Goal: Check status: Check status

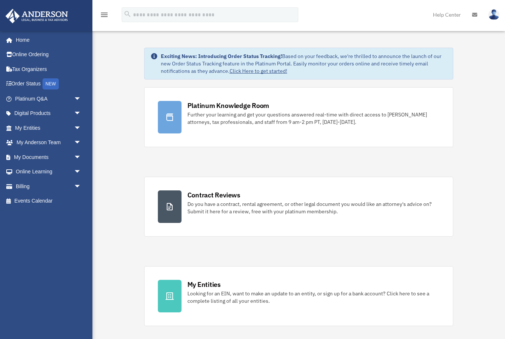
click at [75, 157] on span "arrow_drop_down" at bounding box center [81, 157] width 15 height 15
click at [58, 171] on link "Box" at bounding box center [51, 171] width 82 height 15
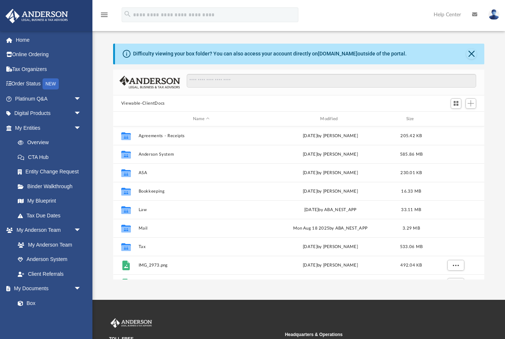
scroll to position [168, 371]
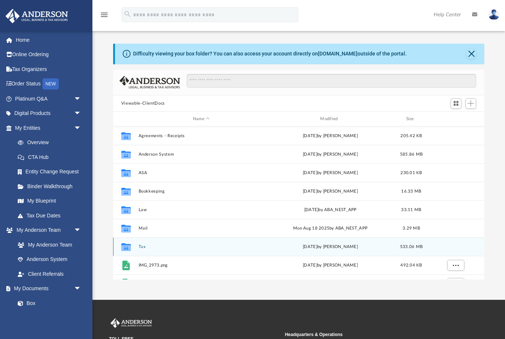
click at [139, 245] on button "Tax" at bounding box center [201, 246] width 126 height 5
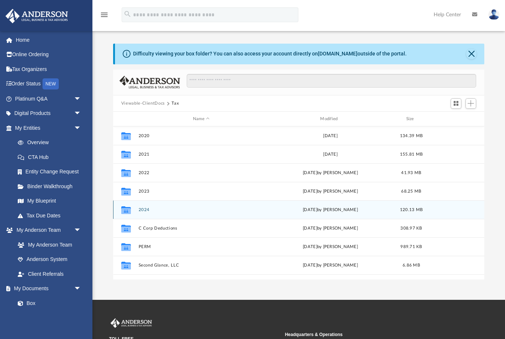
click at [140, 209] on button "2024" at bounding box center [201, 209] width 126 height 5
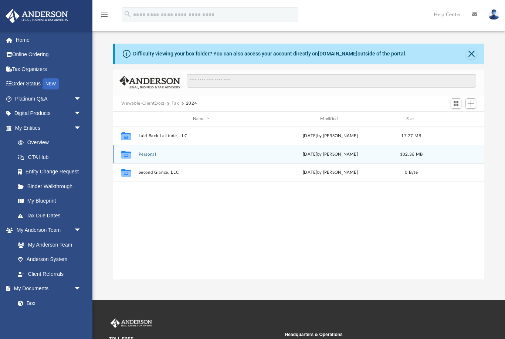
click at [150, 155] on button "Personal" at bounding box center [201, 154] width 126 height 5
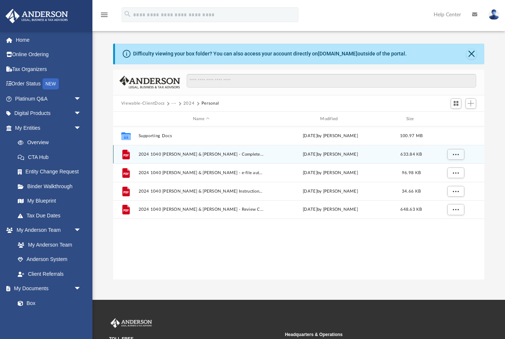
click at [159, 104] on button "Viewable-ClientDocs" at bounding box center [143, 103] width 44 height 7
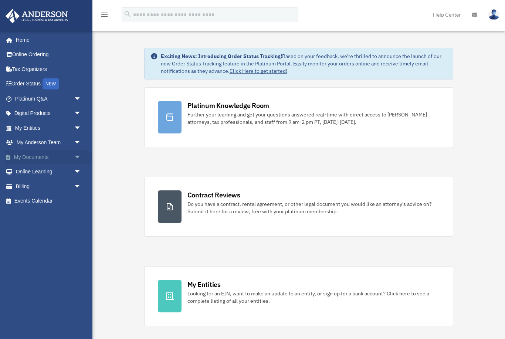
click at [80, 155] on span "arrow_drop_down" at bounding box center [81, 157] width 15 height 15
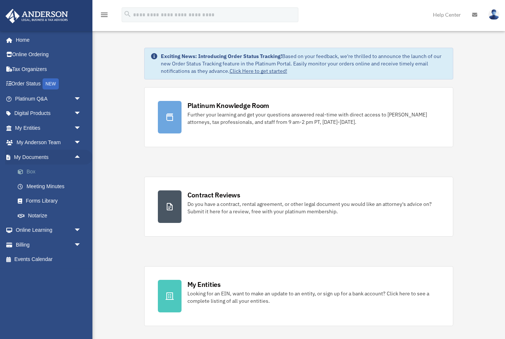
click at [60, 173] on link "Box" at bounding box center [51, 171] width 82 height 15
click at [35, 171] on link "Box" at bounding box center [51, 171] width 82 height 15
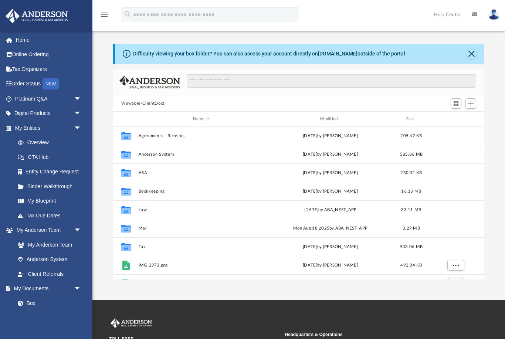
scroll to position [168, 371]
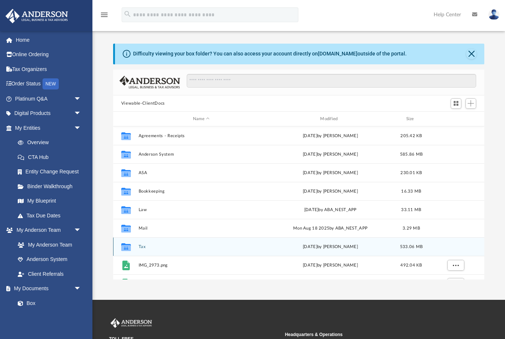
click at [143, 246] on button "Tax" at bounding box center [201, 246] width 126 height 5
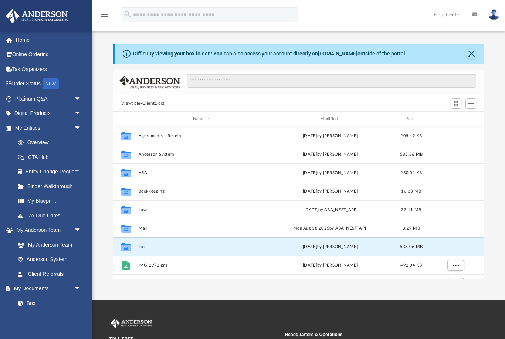
click at [143, 246] on button "Tax" at bounding box center [201, 246] width 126 height 5
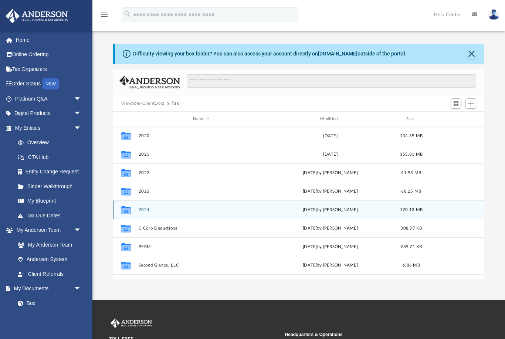
click at [150, 211] on button "2024" at bounding box center [201, 209] width 126 height 5
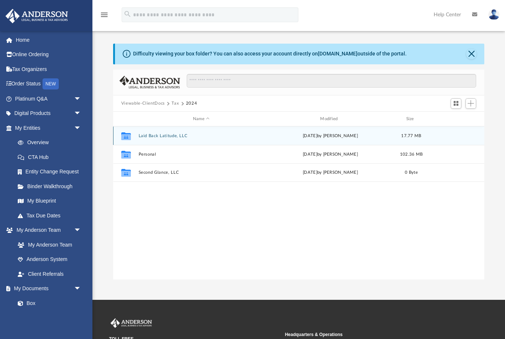
click at [163, 135] on button "Laid Back Latitude, LLC" at bounding box center [201, 135] width 126 height 5
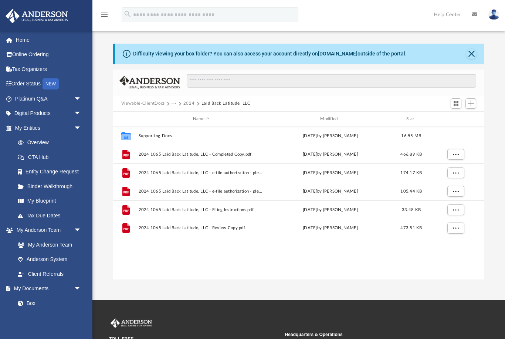
click at [188, 105] on button "2024" at bounding box center [188, 103] width 11 height 7
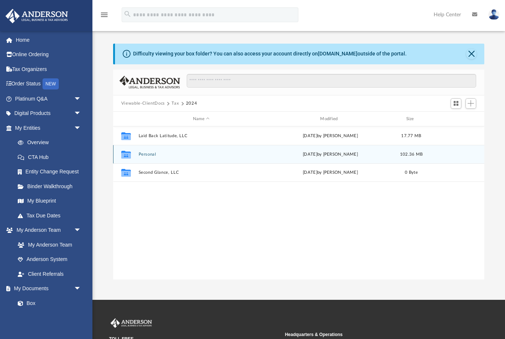
click at [146, 156] on button "Personal" at bounding box center [201, 154] width 126 height 5
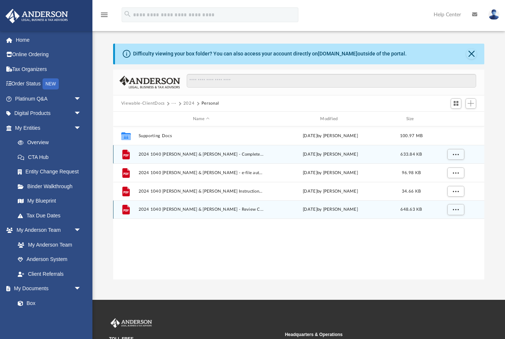
click at [228, 207] on span "2024 1040 [PERSON_NAME] & [PERSON_NAME] - Review Copy.pdf" at bounding box center [201, 209] width 126 height 5
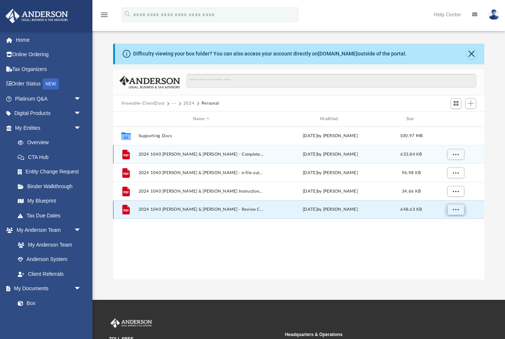
click at [454, 210] on span "More options" at bounding box center [455, 209] width 6 height 4
click at [448, 224] on li "Preview" at bounding box center [448, 225] width 21 height 8
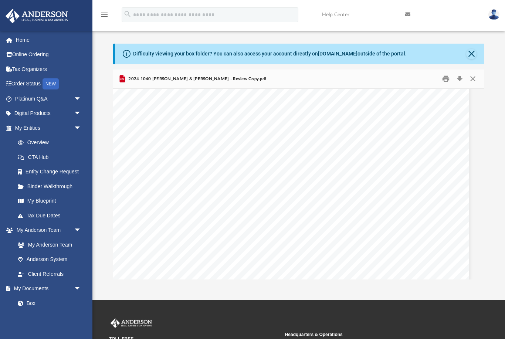
scroll to position [40321, 7]
click at [472, 76] on button "Close" at bounding box center [472, 78] width 13 height 11
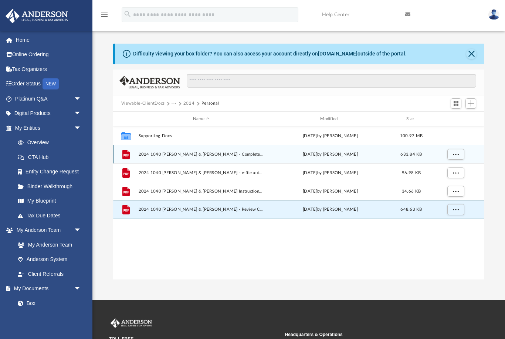
click at [236, 153] on span "2024 1040 [PERSON_NAME] & [PERSON_NAME] - Completed Copy.pdf" at bounding box center [201, 154] width 126 height 5
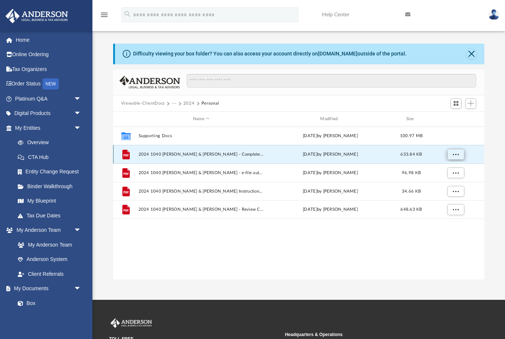
click at [462, 150] on button "More options" at bounding box center [455, 154] width 17 height 11
click at [450, 167] on li "Preview" at bounding box center [448, 169] width 21 height 8
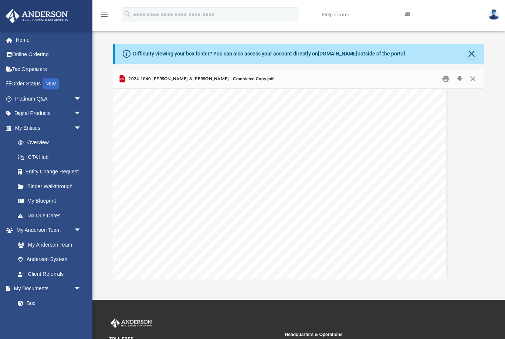
scroll to position [2255, 7]
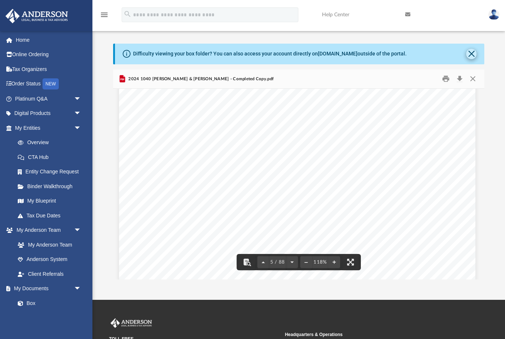
click at [471, 52] on button "Close" at bounding box center [471, 54] width 10 height 10
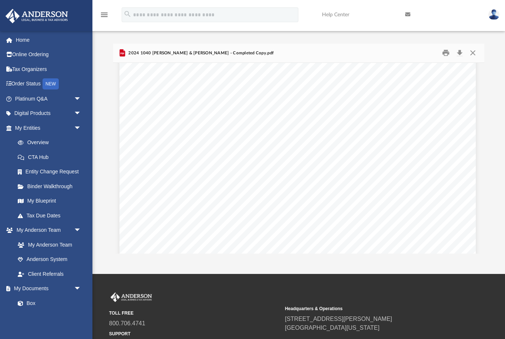
scroll to position [2018, 1]
click at [472, 51] on button "Close" at bounding box center [472, 52] width 13 height 11
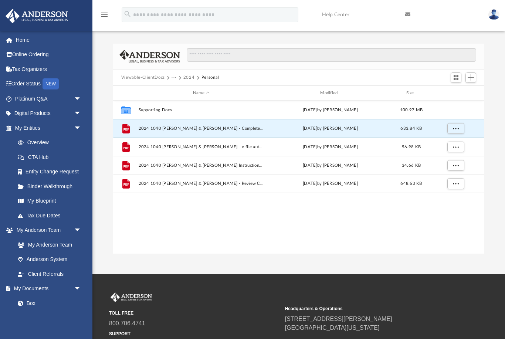
click at [492, 13] on img at bounding box center [493, 14] width 11 height 11
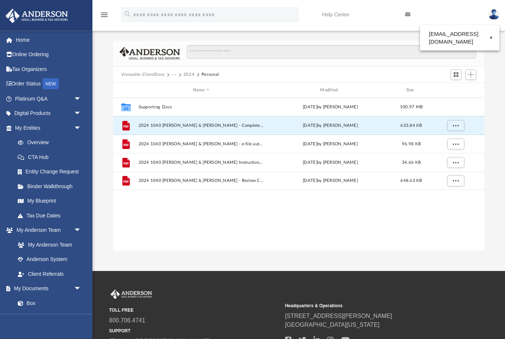
scroll to position [0, 0]
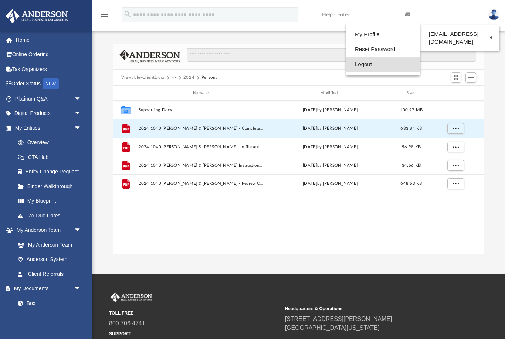
click at [376, 65] on link "Logout" at bounding box center [383, 64] width 74 height 15
